Goal: Information Seeking & Learning: Learn about a topic

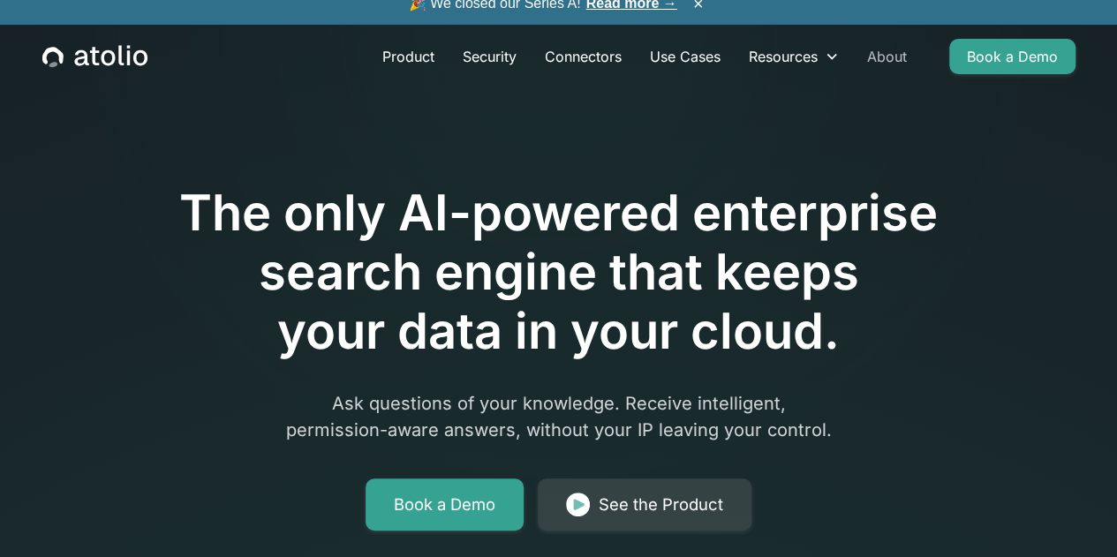
click at [893, 74] on link "About" at bounding box center [887, 56] width 68 height 35
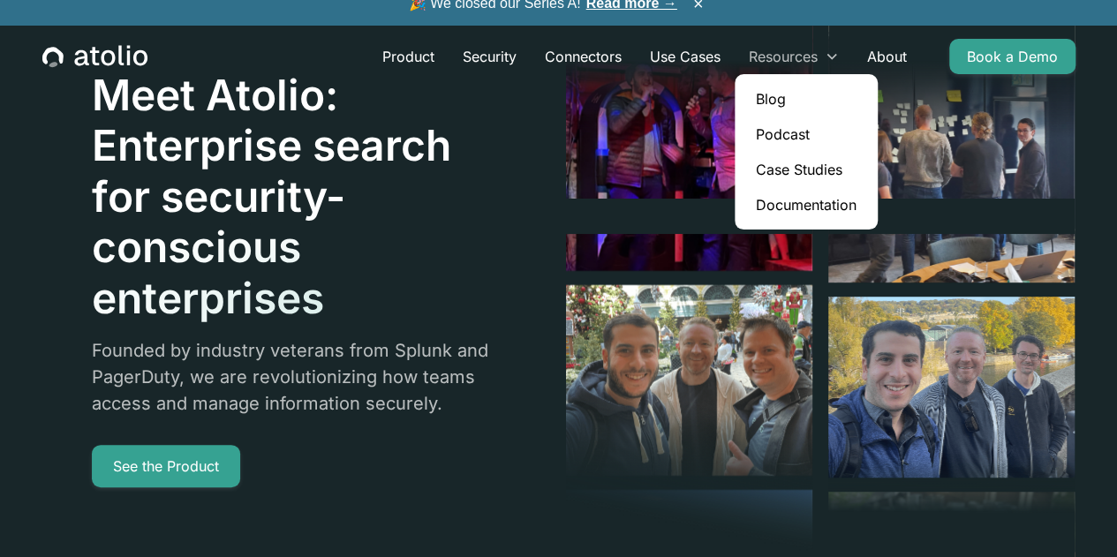
click at [839, 64] on icon at bounding box center [832, 56] width 14 height 14
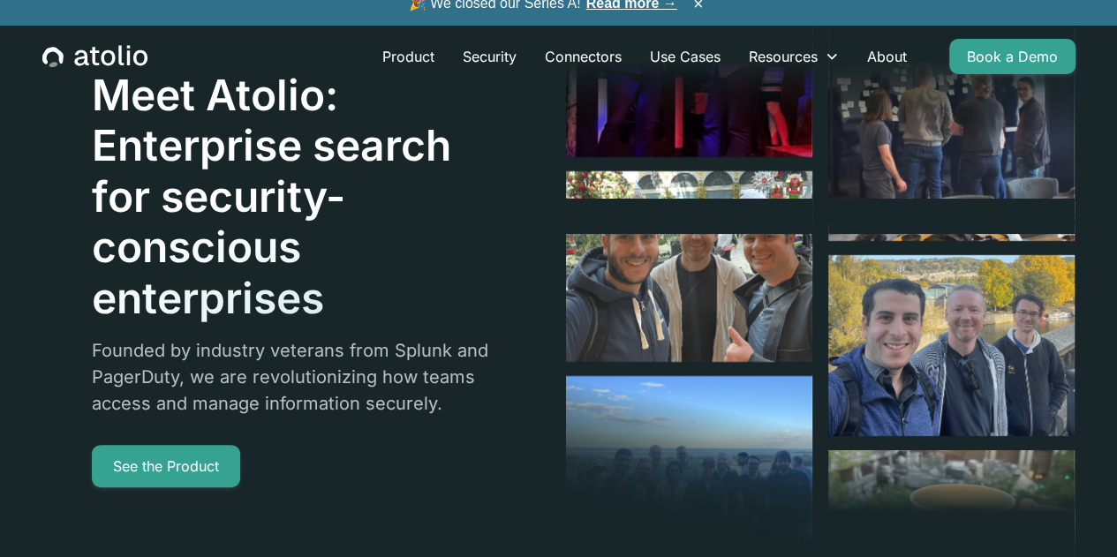
click at [627, 11] on link "Read more →" at bounding box center [631, 3] width 91 height 15
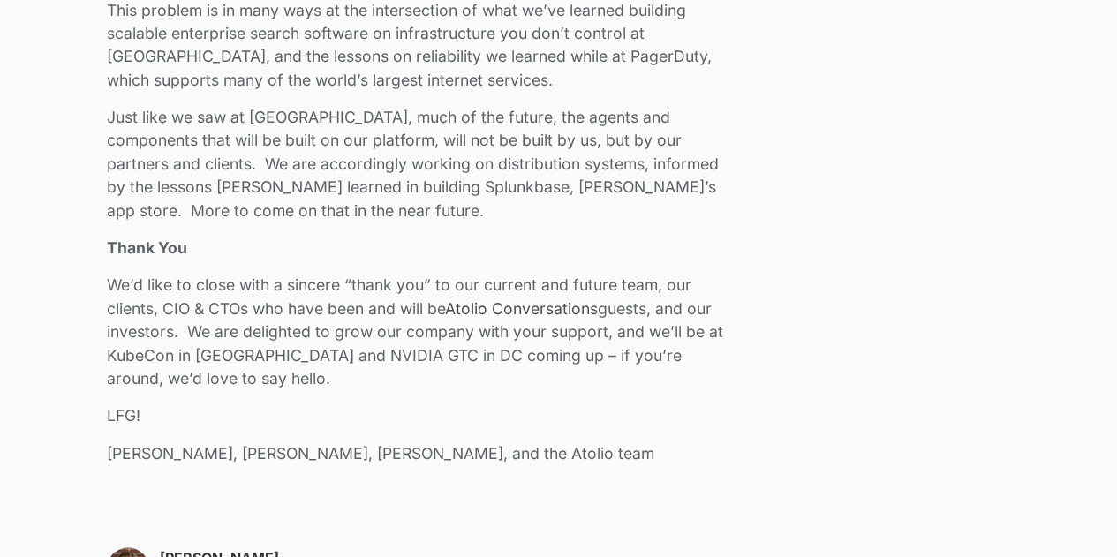
scroll to position [3809, 0]
